Goal: Task Accomplishment & Management: Use online tool/utility

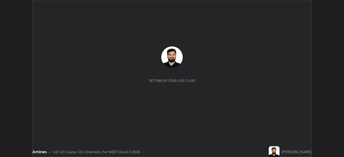
scroll to position [157, 344]
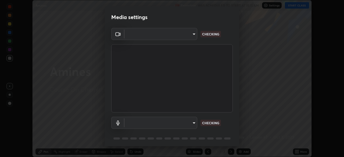
type input "b23672c371ae9b1e2d2e8c1262809c9406dc55f3a12da5c51b420c32c9b17bb4"
type input "default"
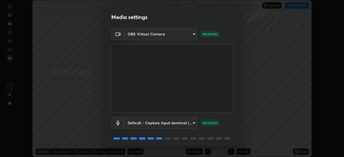
scroll to position [19, 0]
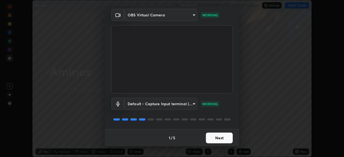
click at [214, 137] on button "Next" at bounding box center [219, 138] width 27 height 11
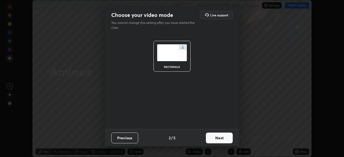
scroll to position [0, 0]
click at [216, 140] on button "Next" at bounding box center [219, 138] width 27 height 11
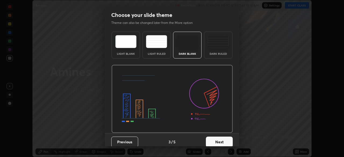
click at [216, 55] on div "Dark Ruled" at bounding box center [218, 45] width 28 height 27
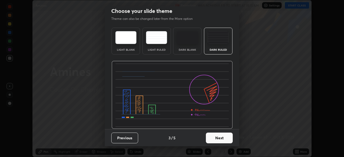
click at [214, 137] on button "Next" at bounding box center [219, 138] width 27 height 11
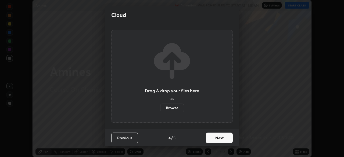
scroll to position [0, 0]
click at [214, 140] on button "Next" at bounding box center [219, 138] width 27 height 11
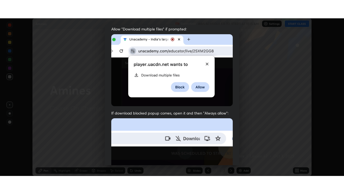
scroll to position [129, 0]
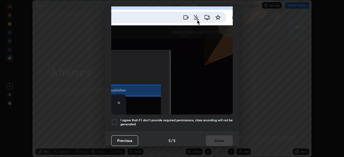
click at [213, 122] on h5 "I agree that if I don't provide required permissions, class recording will not …" at bounding box center [176, 122] width 112 height 8
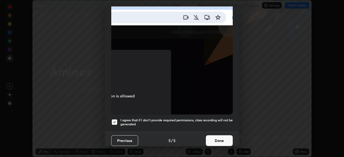
click at [213, 136] on button "Done" at bounding box center [219, 140] width 27 height 11
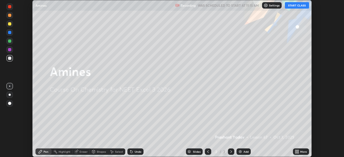
click at [299, 7] on button "START CLASS" at bounding box center [297, 5] width 24 height 6
click at [301, 150] on div "More" at bounding box center [301, 152] width 16 height 6
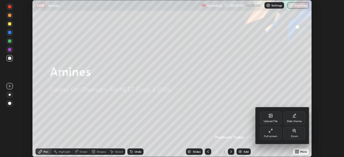
click at [271, 134] on div "Full screen" at bounding box center [271, 133] width 22 height 13
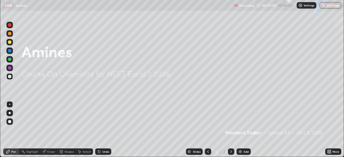
scroll to position [194, 344]
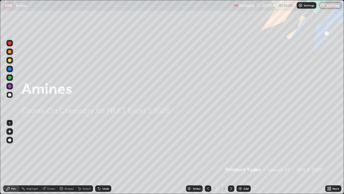
click at [245, 157] on div "Add" at bounding box center [246, 188] width 5 height 3
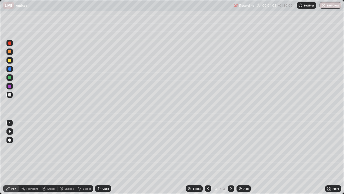
click at [103, 157] on div "Undo" at bounding box center [103, 188] width 16 height 6
click at [107, 157] on div "Undo" at bounding box center [103, 188] width 16 height 6
click at [109, 157] on div "Undo" at bounding box center [103, 188] width 16 height 6
click at [108, 157] on div "Undo" at bounding box center [103, 188] width 16 height 6
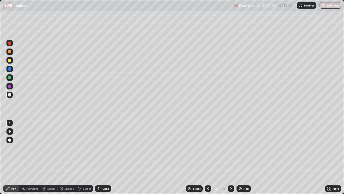
click at [109, 157] on div "Undo" at bounding box center [103, 188] width 16 height 6
click at [108, 157] on div "Undo" at bounding box center [105, 188] width 7 height 3
click at [102, 157] on div "Undo" at bounding box center [103, 188] width 16 height 6
click at [103, 157] on div "Undo" at bounding box center [103, 188] width 16 height 6
click at [104, 157] on div "Undo" at bounding box center [103, 188] width 16 height 6
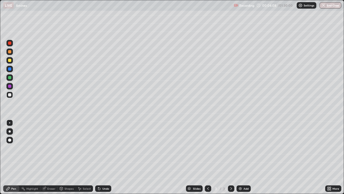
click at [105, 157] on div "Undo" at bounding box center [103, 188] width 16 height 6
click at [241, 157] on img at bounding box center [240, 188] width 4 height 4
click at [243, 157] on div "Add" at bounding box center [244, 188] width 14 height 6
click at [208, 157] on icon at bounding box center [208, 188] width 4 height 4
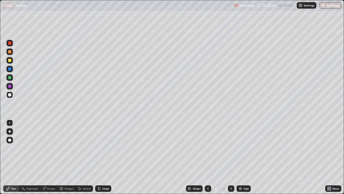
click at [242, 157] on img at bounding box center [240, 188] width 4 height 4
click at [240, 157] on img at bounding box center [240, 188] width 4 height 4
click at [243, 157] on div "Add" at bounding box center [244, 188] width 14 height 6
click at [240, 157] on img at bounding box center [240, 188] width 4 height 4
click at [231, 157] on icon at bounding box center [231, 188] width 4 height 4
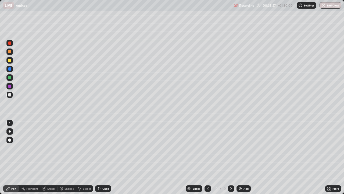
click at [205, 157] on div at bounding box center [208, 188] width 6 height 6
click at [242, 157] on div "Add" at bounding box center [244, 188] width 14 height 6
click at [106, 157] on div "Undo" at bounding box center [105, 188] width 7 height 3
click at [105, 157] on div "Undo" at bounding box center [105, 188] width 7 height 3
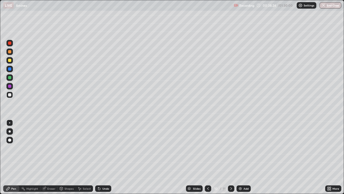
click at [242, 157] on div "Add" at bounding box center [244, 188] width 14 height 6
click at [239, 157] on img at bounding box center [240, 188] width 4 height 4
click at [242, 157] on img at bounding box center [240, 188] width 4 height 4
click at [242, 157] on div "Add" at bounding box center [244, 188] width 14 height 6
click at [102, 157] on div "Undo" at bounding box center [105, 188] width 7 height 3
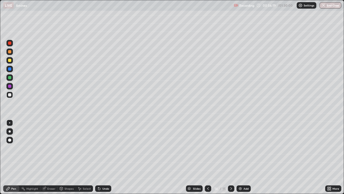
click at [103, 157] on div "Undo" at bounding box center [103, 188] width 16 height 6
click at [104, 157] on div "Undo" at bounding box center [105, 188] width 7 height 3
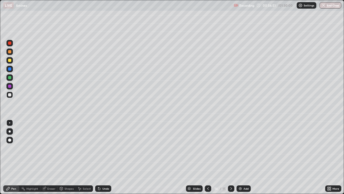
click at [101, 157] on div "Undo" at bounding box center [103, 188] width 16 height 6
click at [242, 157] on img at bounding box center [240, 188] width 4 height 4
click at [102, 157] on div "Undo" at bounding box center [105, 188] width 7 height 3
click at [102, 157] on div "Undo" at bounding box center [103, 188] width 16 height 6
click at [101, 157] on div "Undo" at bounding box center [103, 188] width 16 height 6
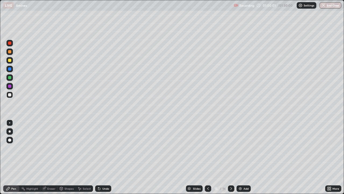
click at [208, 157] on icon at bounding box center [208, 188] width 4 height 4
click at [229, 157] on div at bounding box center [231, 188] width 6 height 6
click at [243, 157] on div "Add" at bounding box center [244, 188] width 14 height 6
click at [107, 157] on div "Undo" at bounding box center [103, 188] width 16 height 6
click at [103, 157] on div "Undo" at bounding box center [103, 188] width 16 height 6
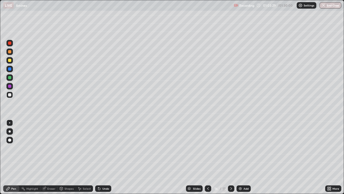
click at [103, 157] on div "Undo" at bounding box center [105, 188] width 7 height 3
click at [102, 157] on div "Undo" at bounding box center [105, 188] width 7 height 3
click at [104, 157] on div "Undo" at bounding box center [105, 188] width 7 height 3
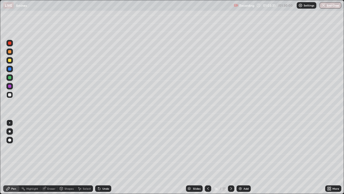
click at [103, 157] on div "Undo" at bounding box center [105, 188] width 7 height 3
click at [102, 157] on div "Undo" at bounding box center [105, 188] width 7 height 3
click at [104, 157] on div "Undo" at bounding box center [105, 188] width 7 height 3
click at [103, 157] on div "Undo" at bounding box center [105, 188] width 7 height 3
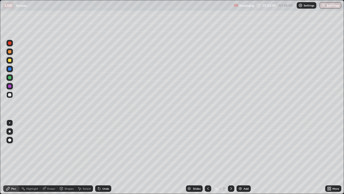
click at [104, 157] on div "Undo" at bounding box center [105, 188] width 7 height 3
click at [102, 157] on div "Undo" at bounding box center [105, 188] width 7 height 3
click at [103, 157] on div "Undo" at bounding box center [103, 188] width 16 height 6
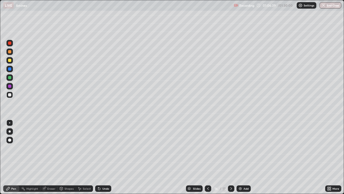
click at [242, 157] on div "Add" at bounding box center [244, 188] width 14 height 6
click at [104, 157] on div "Undo" at bounding box center [105, 188] width 7 height 3
click at [240, 157] on img at bounding box center [240, 188] width 4 height 4
click at [207, 157] on icon at bounding box center [208, 188] width 4 height 4
click at [231, 157] on icon at bounding box center [231, 188] width 4 height 4
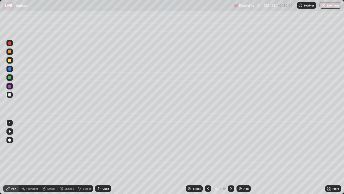
click at [207, 157] on icon at bounding box center [208, 188] width 4 height 4
click at [208, 157] on icon at bounding box center [208, 188] width 4 height 4
click at [229, 157] on icon at bounding box center [231, 188] width 4 height 4
click at [230, 157] on icon at bounding box center [231, 188] width 4 height 4
click at [242, 157] on div "Add" at bounding box center [244, 188] width 14 height 6
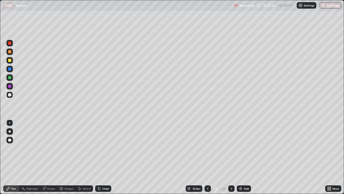
click at [333, 6] on button "End Class" at bounding box center [331, 5] width 22 height 6
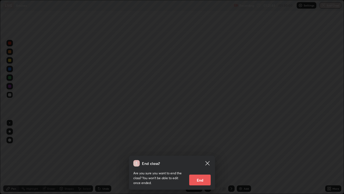
click at [201, 157] on button "End" at bounding box center [200, 179] width 22 height 11
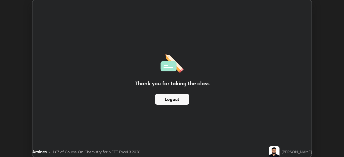
scroll to position [26722, 26535]
